Goal: Transaction & Acquisition: Purchase product/service

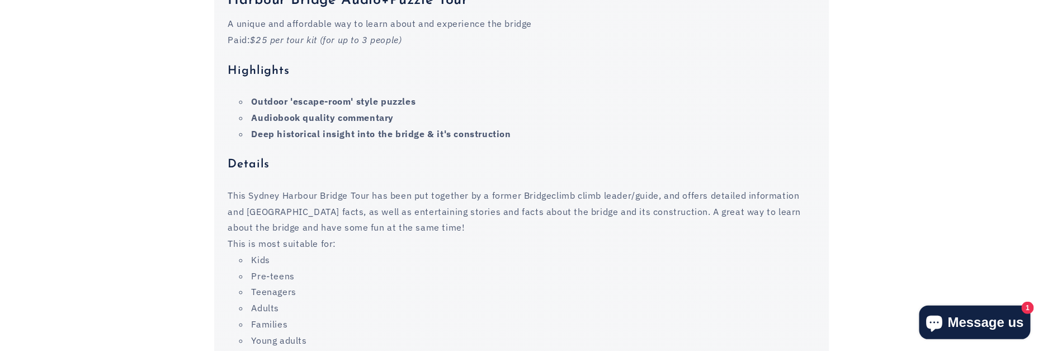
scroll to position [1454, 0]
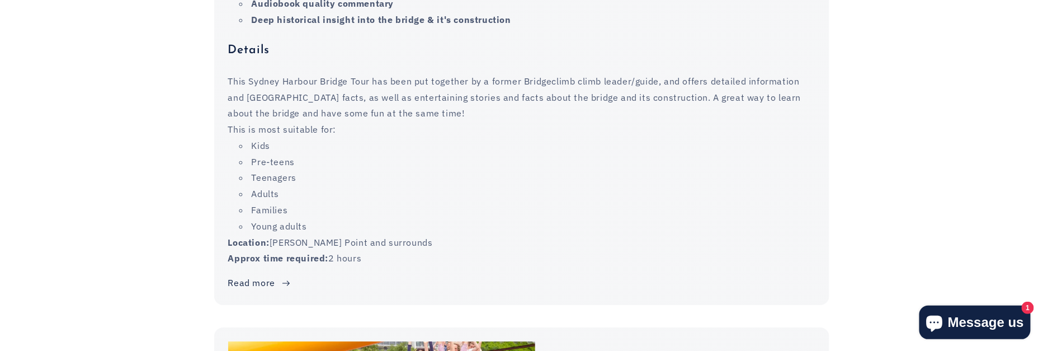
click at [266, 275] on link "Read more" at bounding box center [259, 283] width 63 height 16
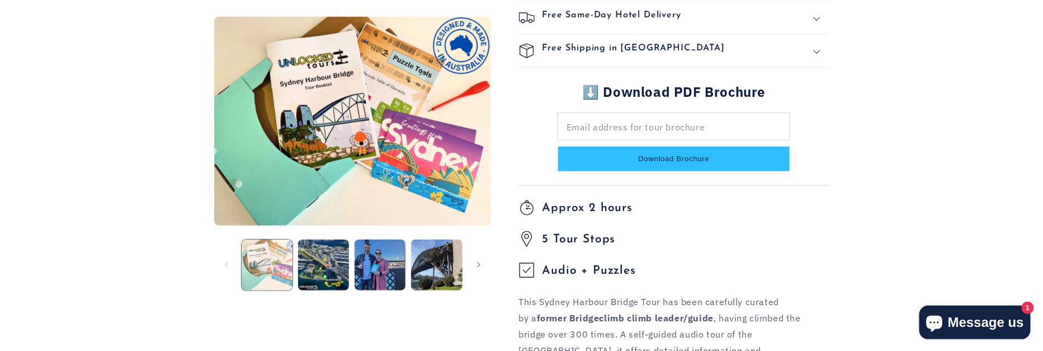
scroll to position [447, 0]
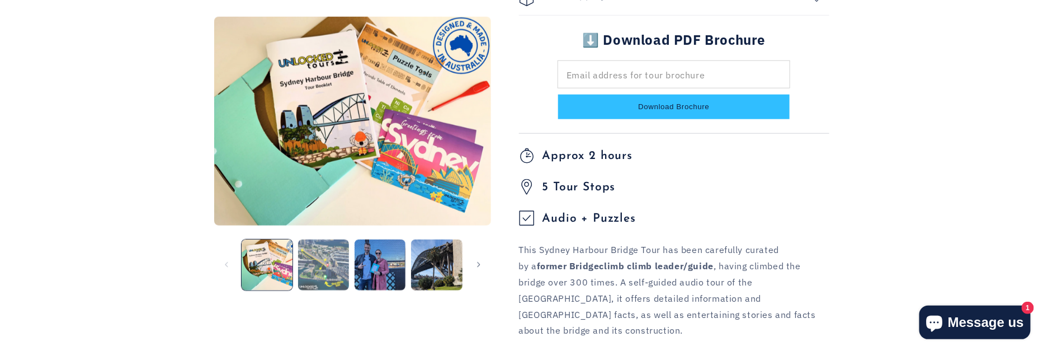
click at [328, 257] on button "Load image 2 in gallery view" at bounding box center [323, 264] width 51 height 51
